Goal: Transaction & Acquisition: Purchase product/service

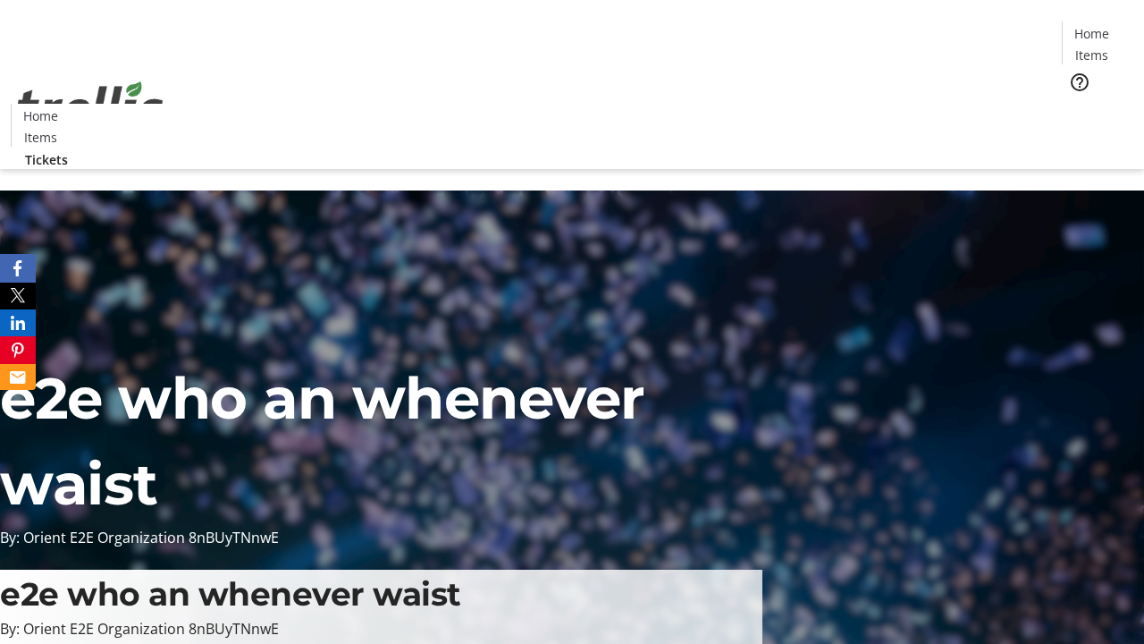
click at [1076, 104] on span "Tickets" at bounding box center [1097, 113] width 43 height 19
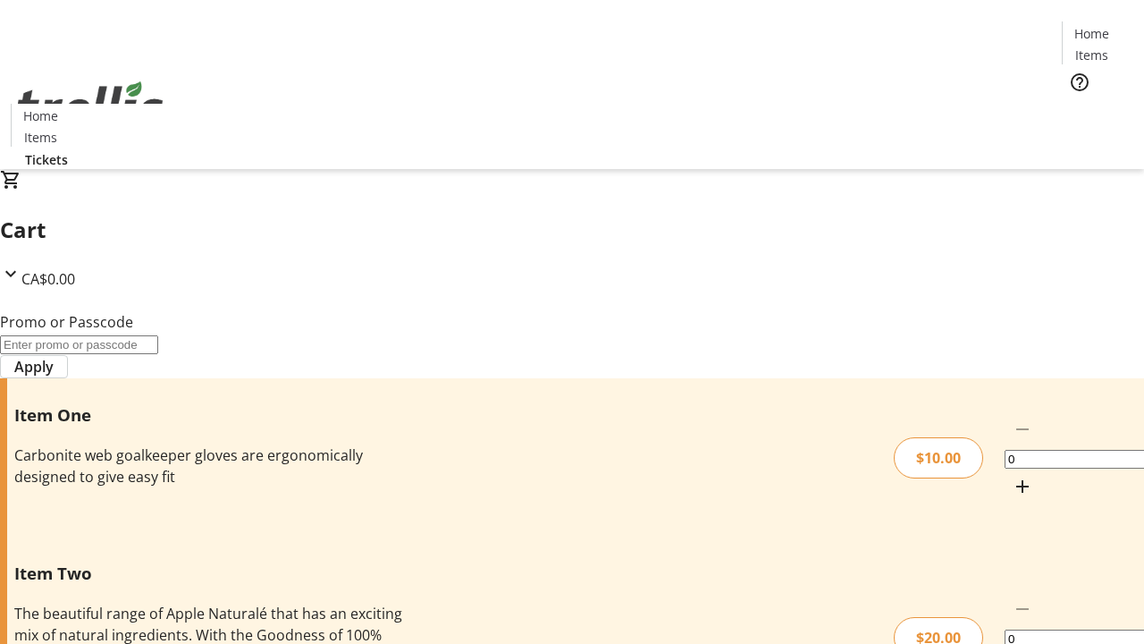
click at [1012, 476] on mat-icon "Increment by one" at bounding box center [1022, 486] width 21 height 21
type input "1"
